Goal: Transaction & Acquisition: Purchase product/service

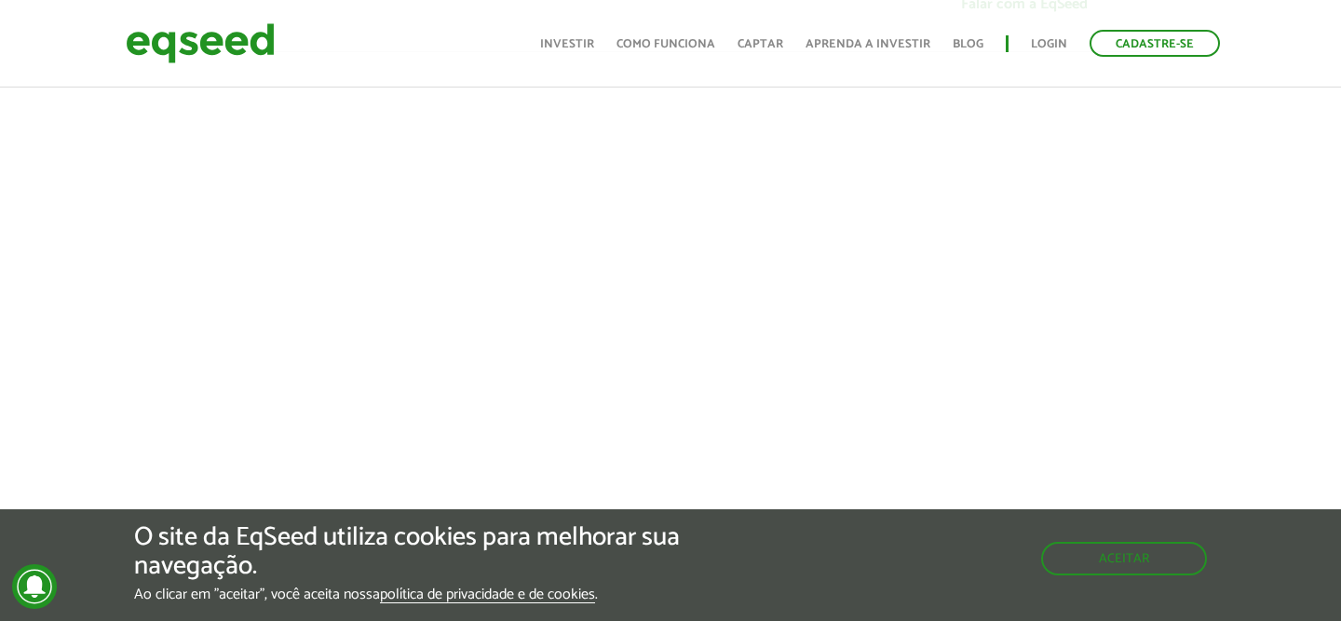
scroll to position [672, 0]
click at [1110, 551] on button "Aceitar" at bounding box center [1124, 559] width 166 height 34
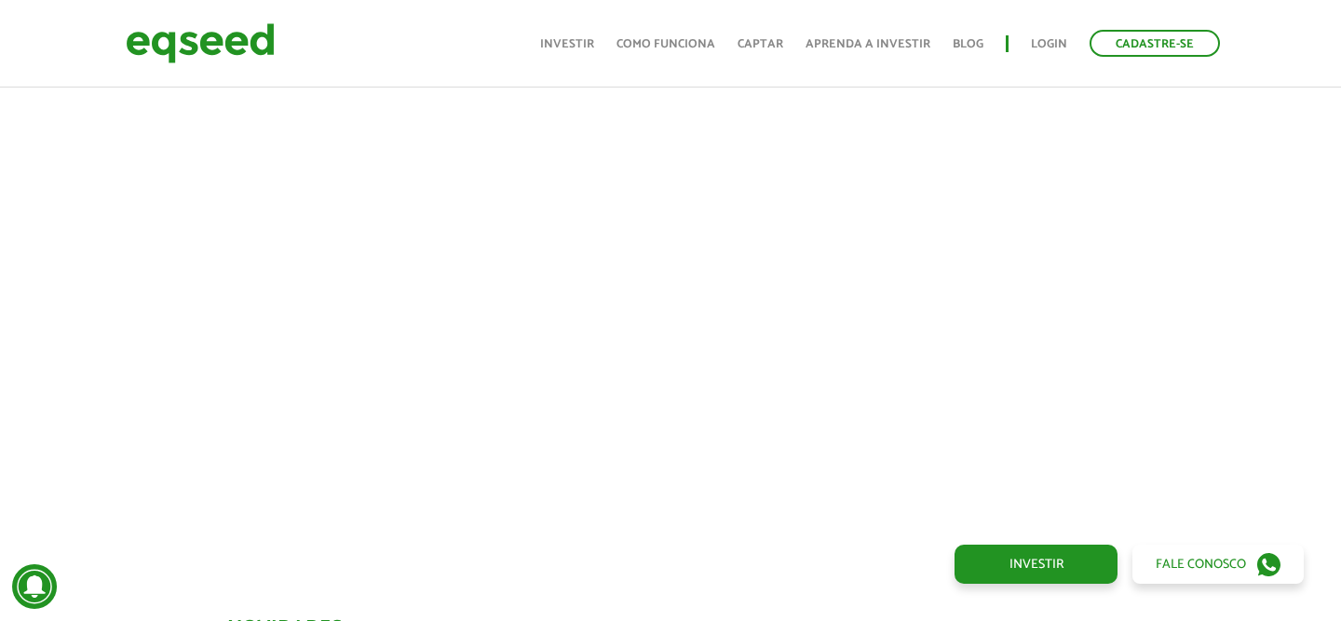
scroll to position [762, 1]
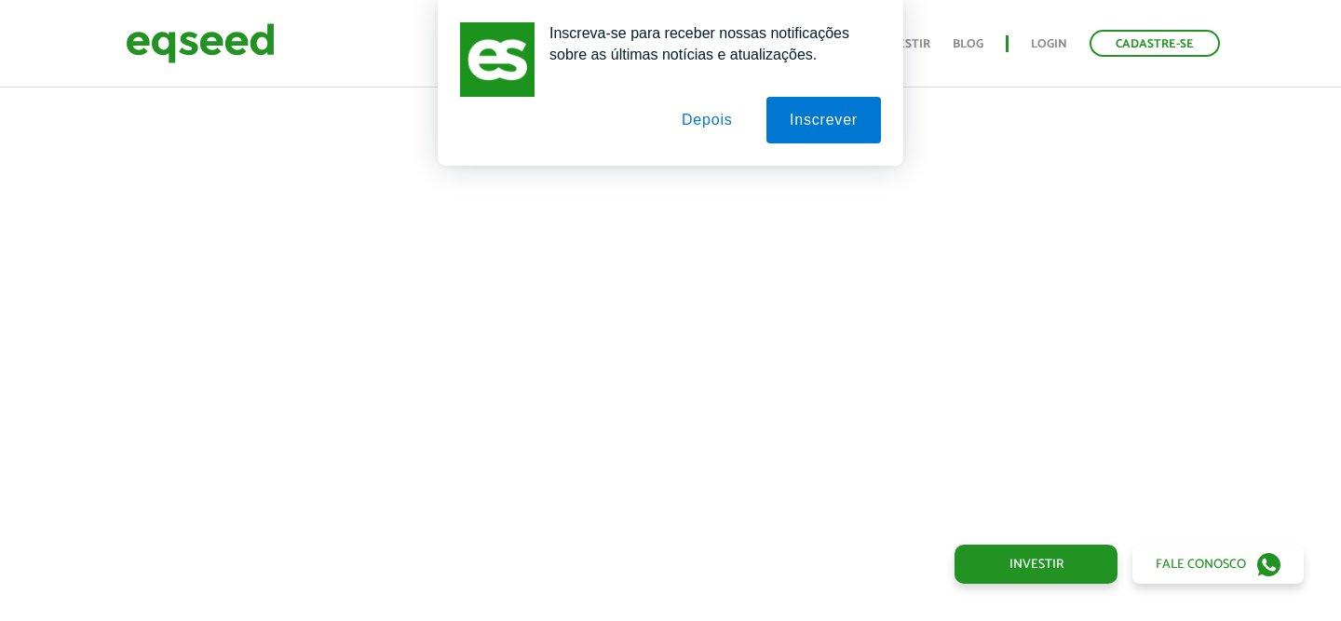
drag, startPoint x: 691, startPoint y: 119, endPoint x: 672, endPoint y: 154, distance: 39.6
click at [691, 119] on button "Depois" at bounding box center [708, 120] width 98 height 47
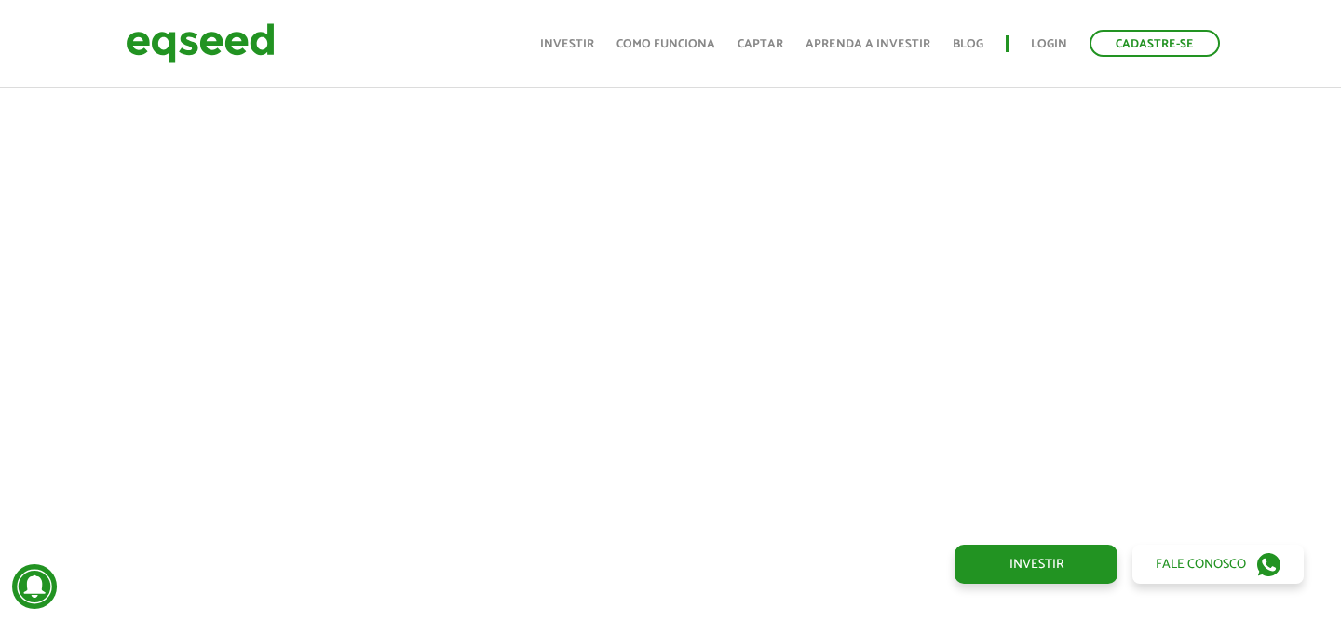
scroll to position [742, 14]
click at [67, 269] on div at bounding box center [656, 249] width 1341 height 635
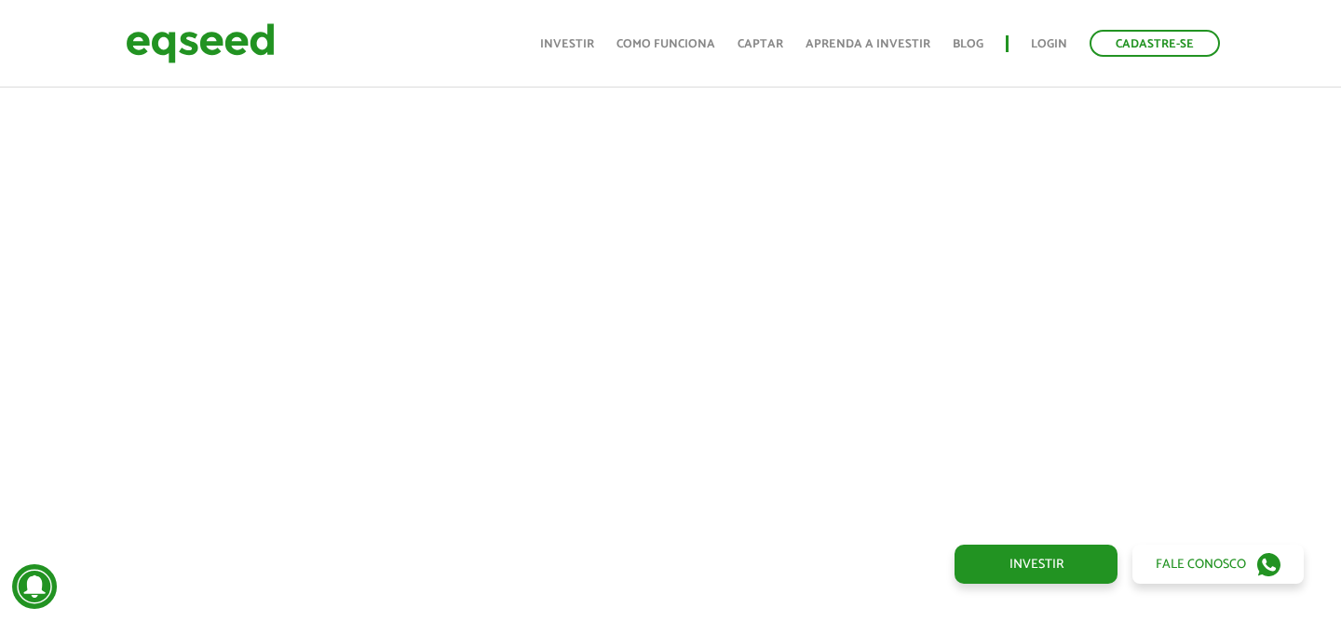
click at [67, 269] on div at bounding box center [656, 249] width 1341 height 635
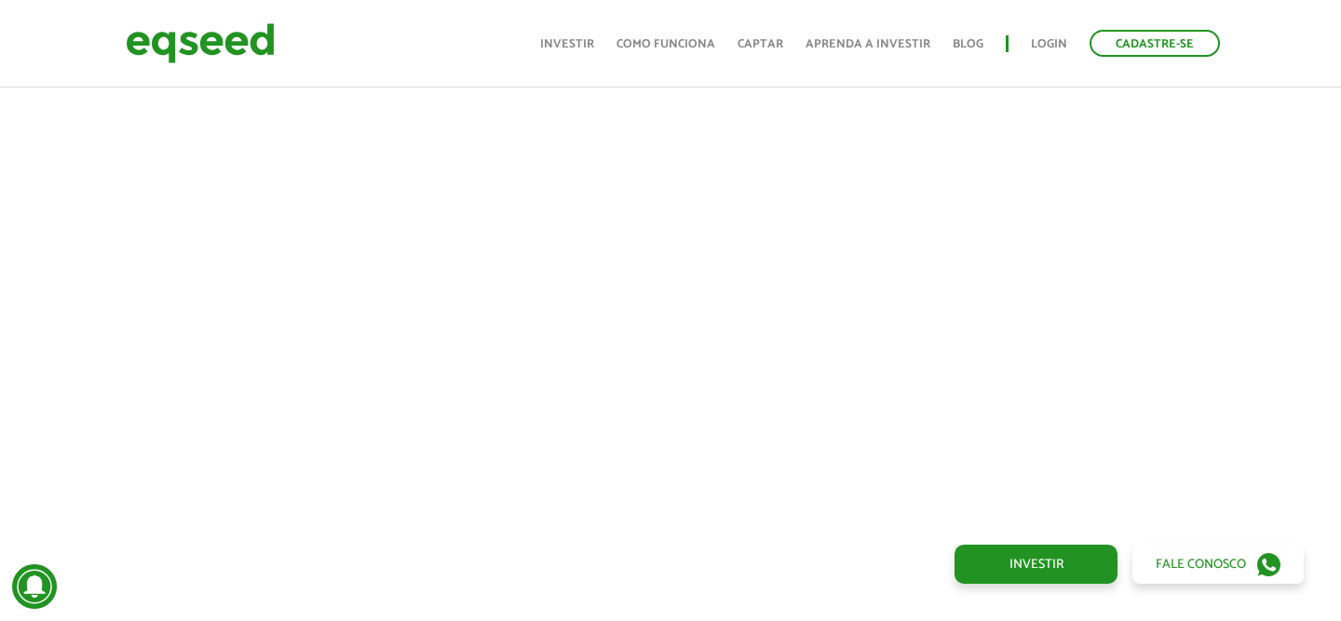
click at [67, 269] on div at bounding box center [656, 249] width 1341 height 635
click at [67, 269] on div at bounding box center [656, 321] width 1341 height 635
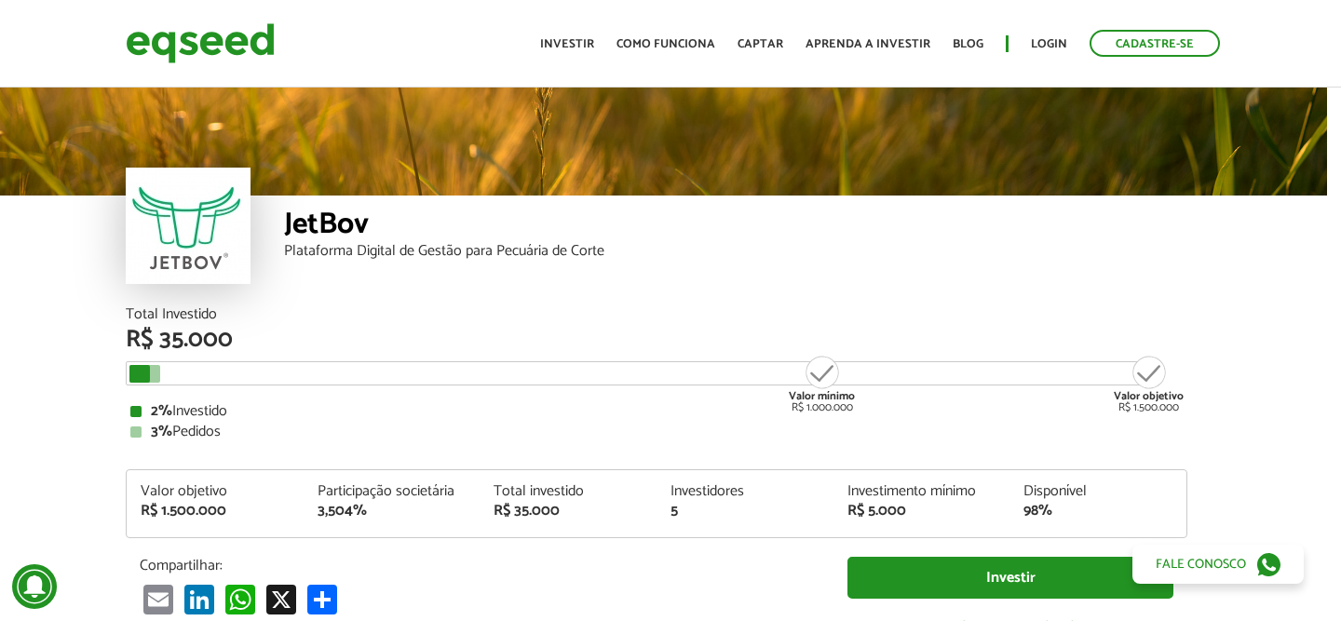
scroll to position [0, 14]
click at [257, 51] on img at bounding box center [200, 43] width 149 height 49
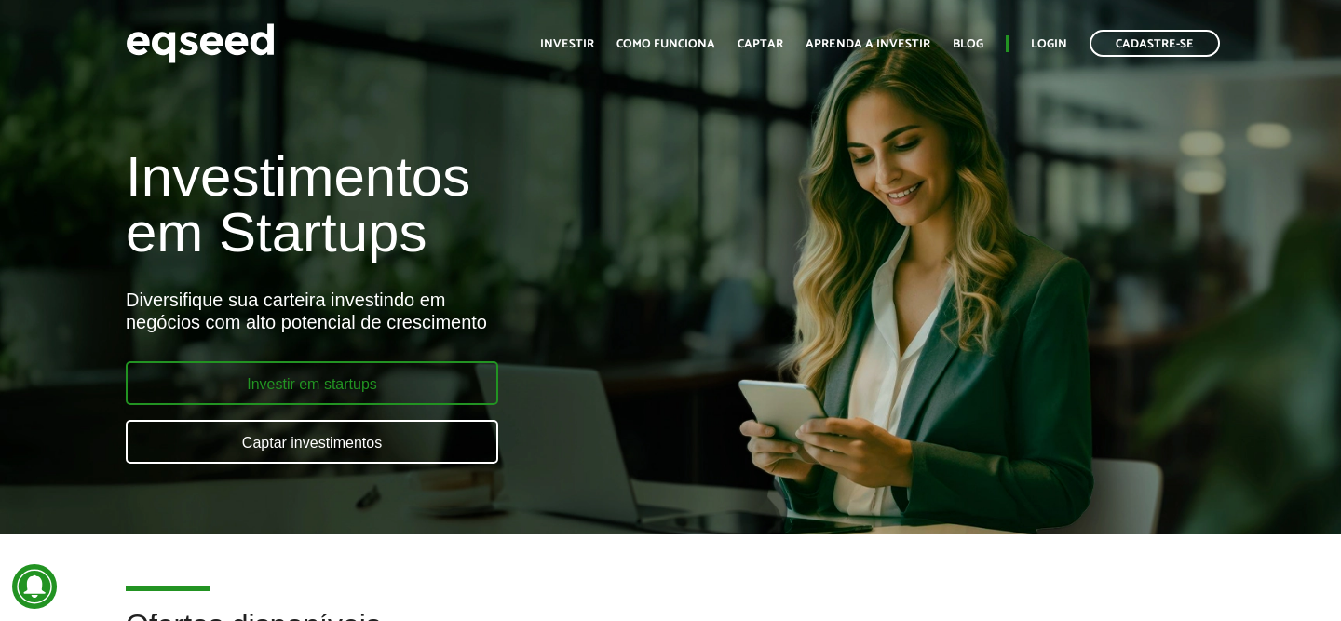
click at [455, 392] on link "Investir em startups" at bounding box center [312, 383] width 373 height 44
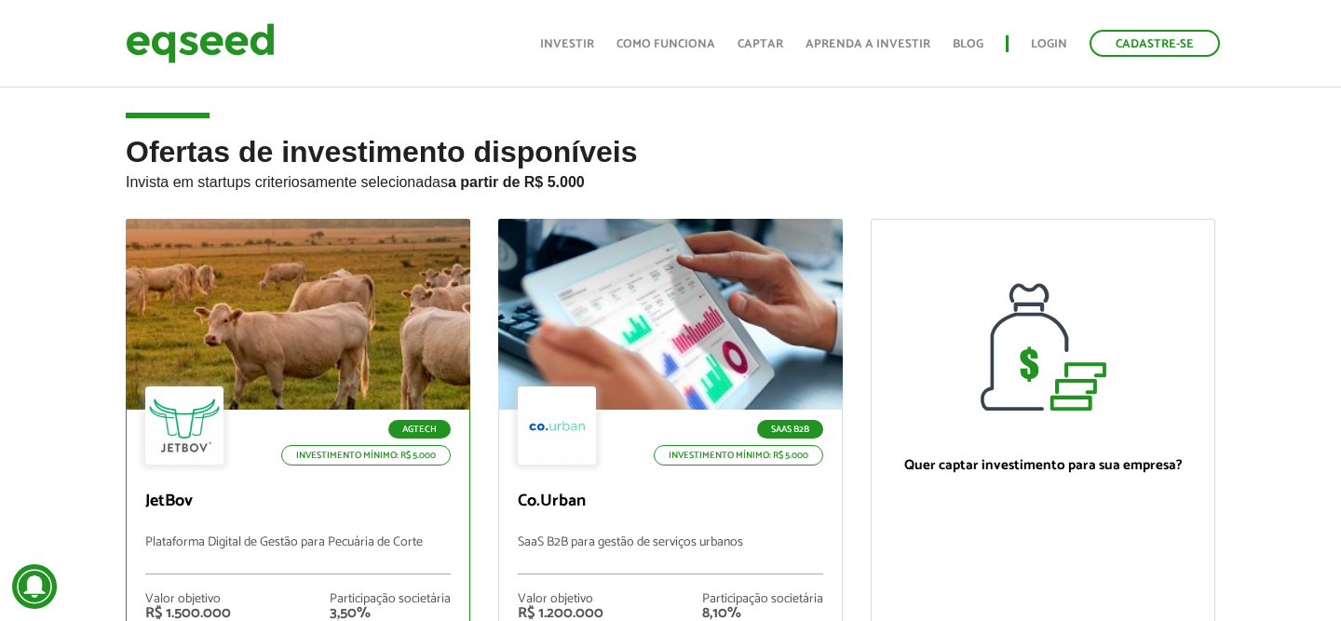
scroll to position [4, 0]
